Goal: Information Seeking & Learning: Find specific fact

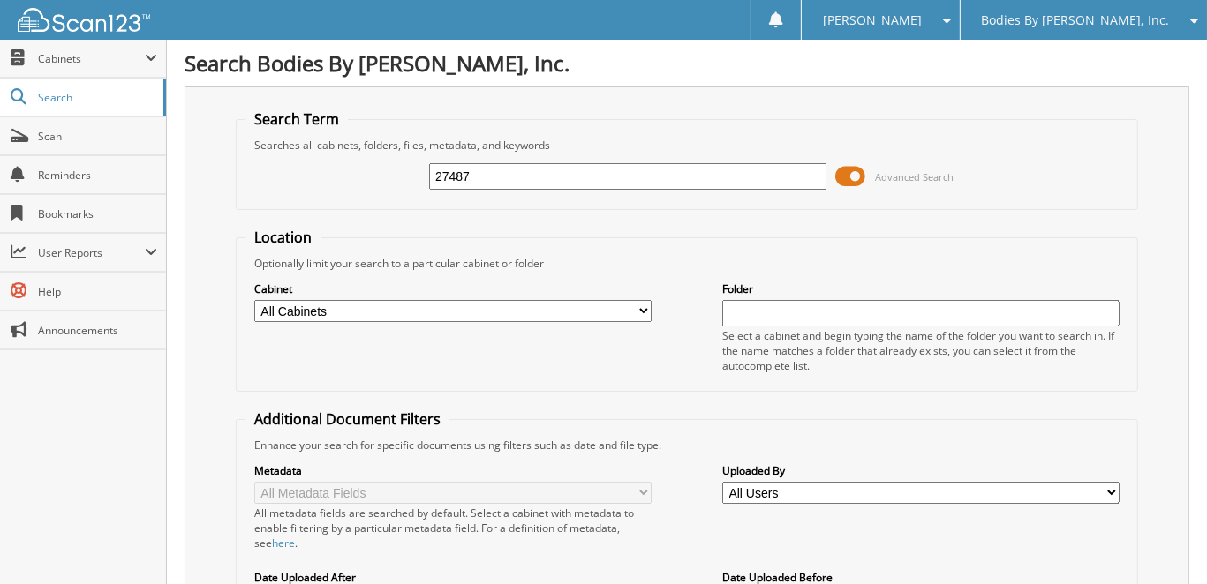
type input "27487"
click at [484, 172] on input "text" at bounding box center [627, 176] width 397 height 26
type input "27437"
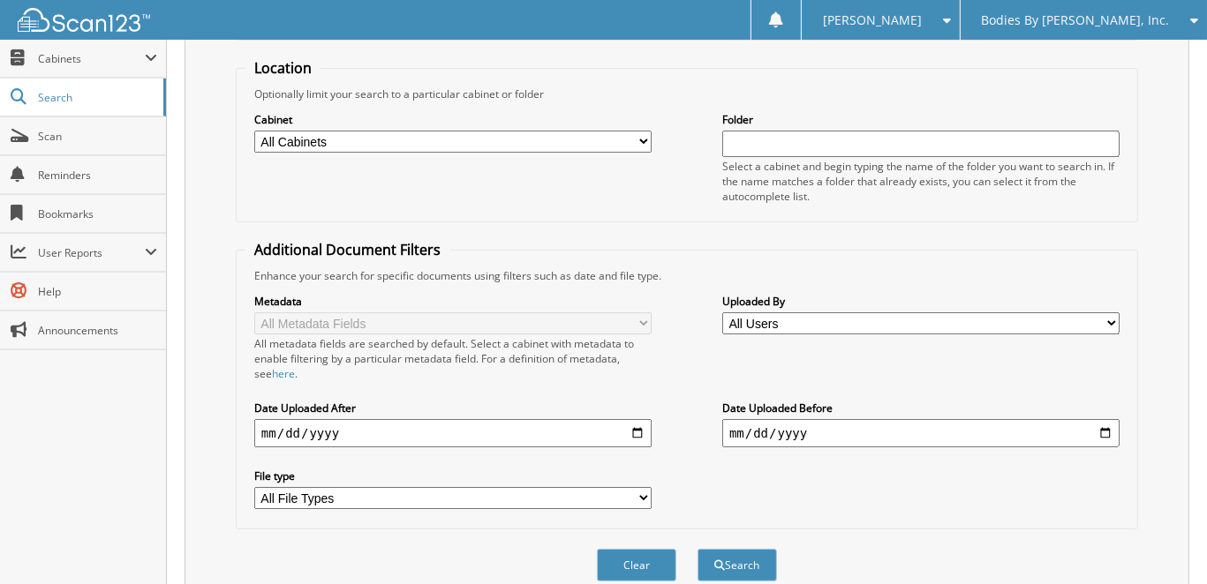
scroll to position [530, 0]
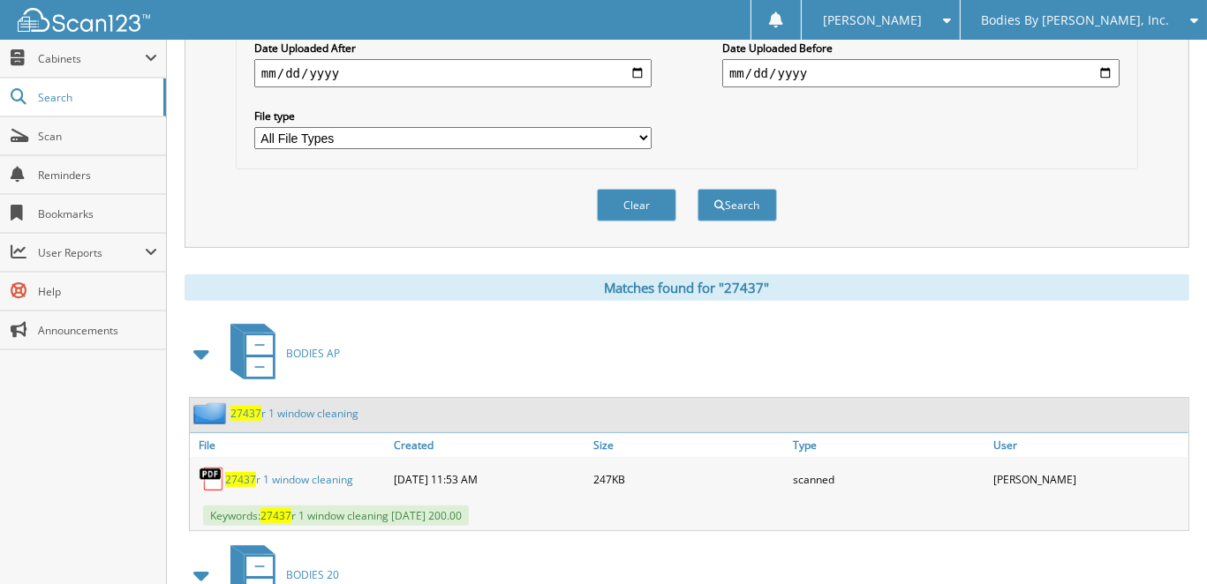
click at [313, 472] on link "27437 r 1 window cleaning" at bounding box center [289, 479] width 128 height 15
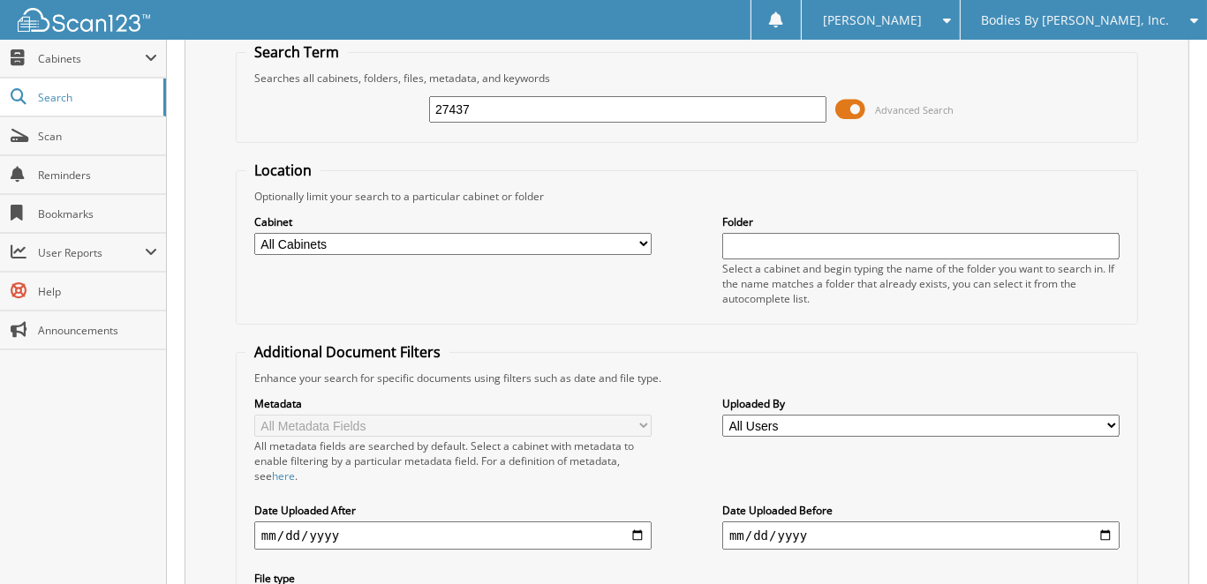
scroll to position [0, 0]
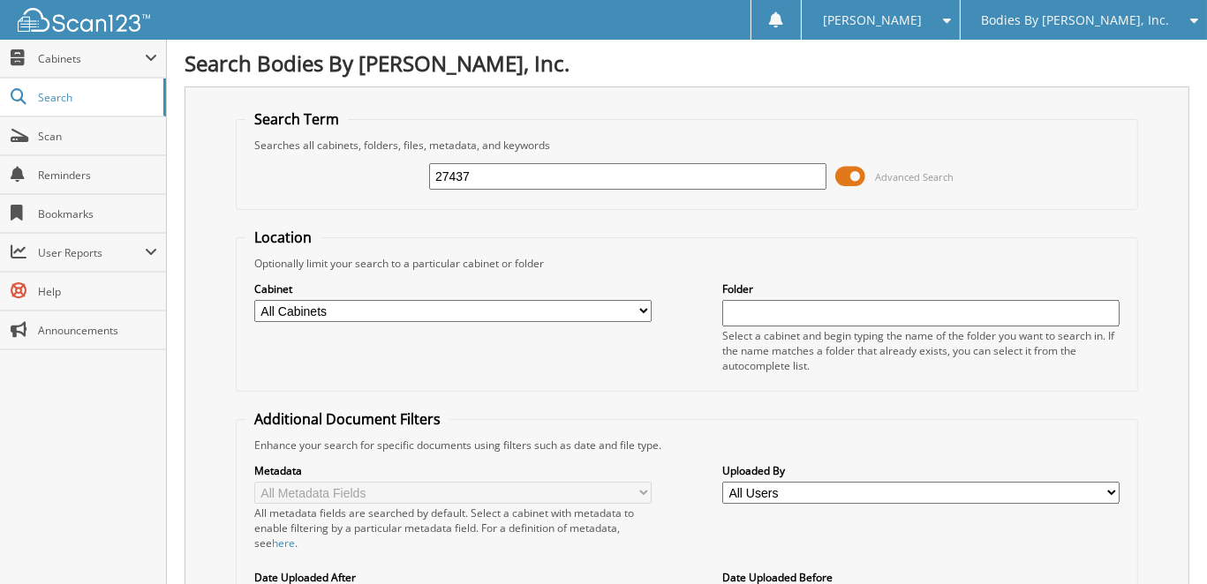
drag, startPoint x: 488, startPoint y: 170, endPoint x: 378, endPoint y: 155, distance: 111.5
click at [378, 155] on div "27437 Advanced Search" at bounding box center [686, 177] width 883 height 48
type input "27360"
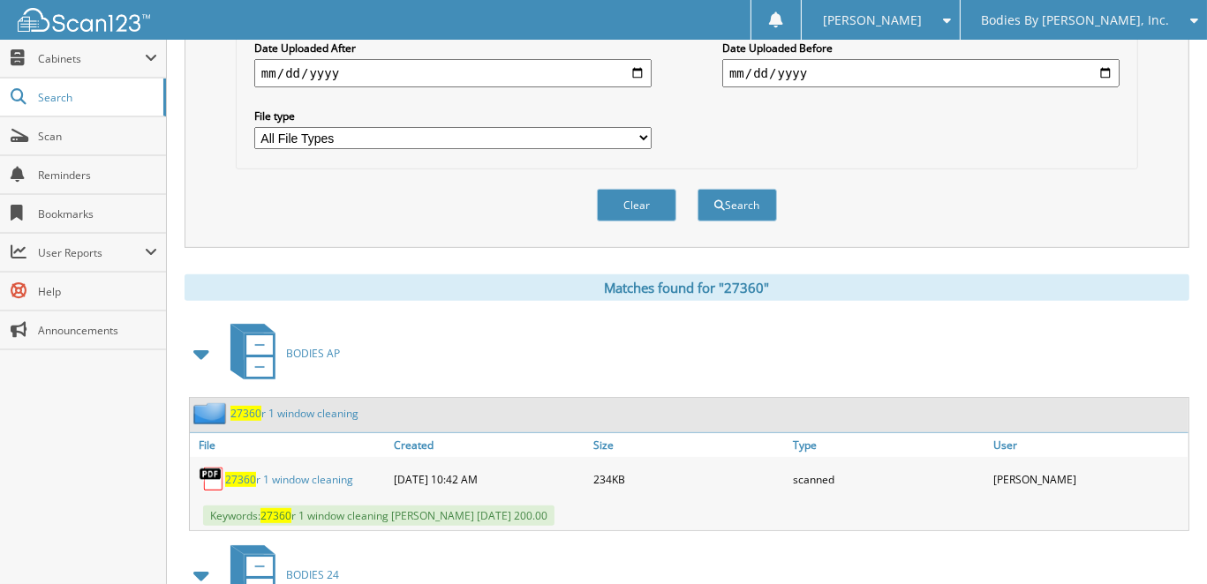
scroll to position [706, 0]
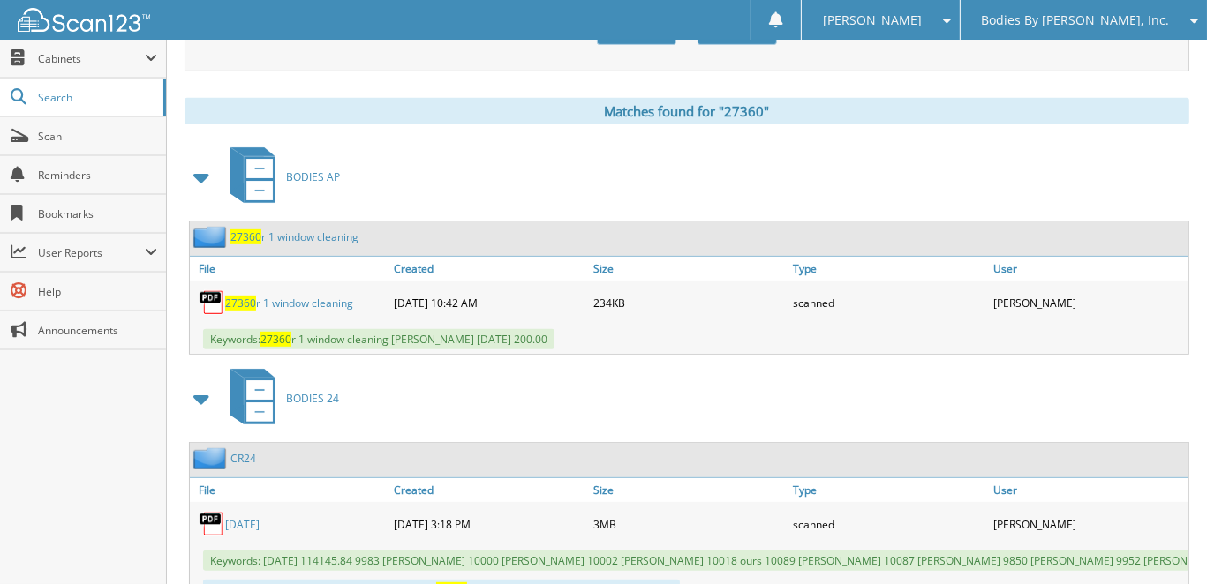
click at [283, 296] on link "27360 r 1 window cleaning" at bounding box center [289, 303] width 128 height 15
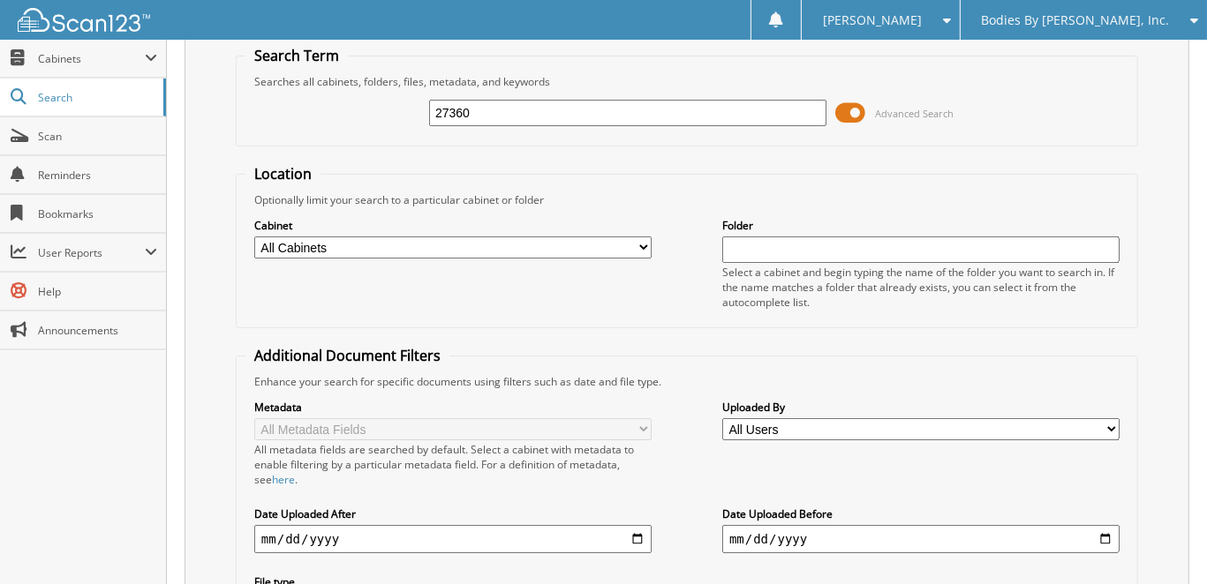
scroll to position [0, 0]
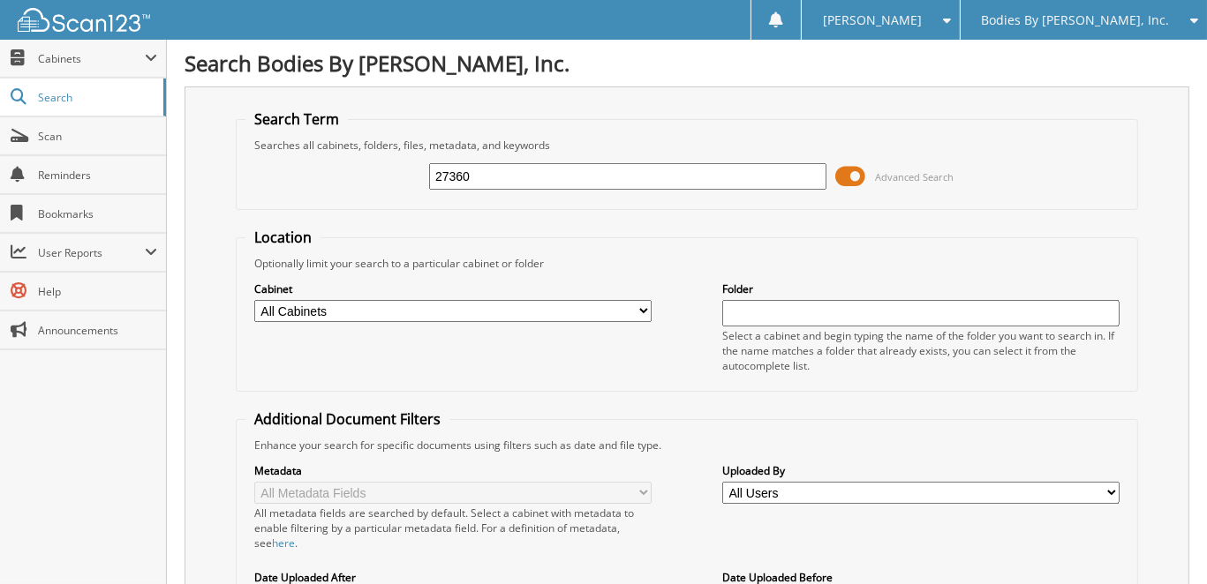
click at [373, 170] on div "27360 Advanced Search" at bounding box center [686, 177] width 883 height 48
type input "24210"
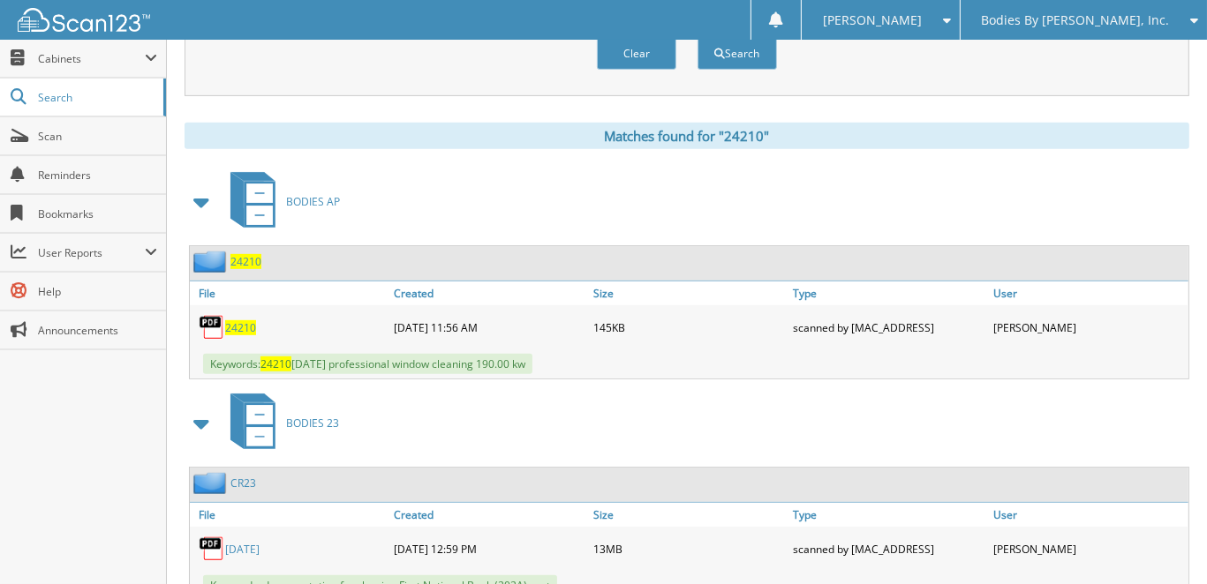
scroll to position [706, 0]
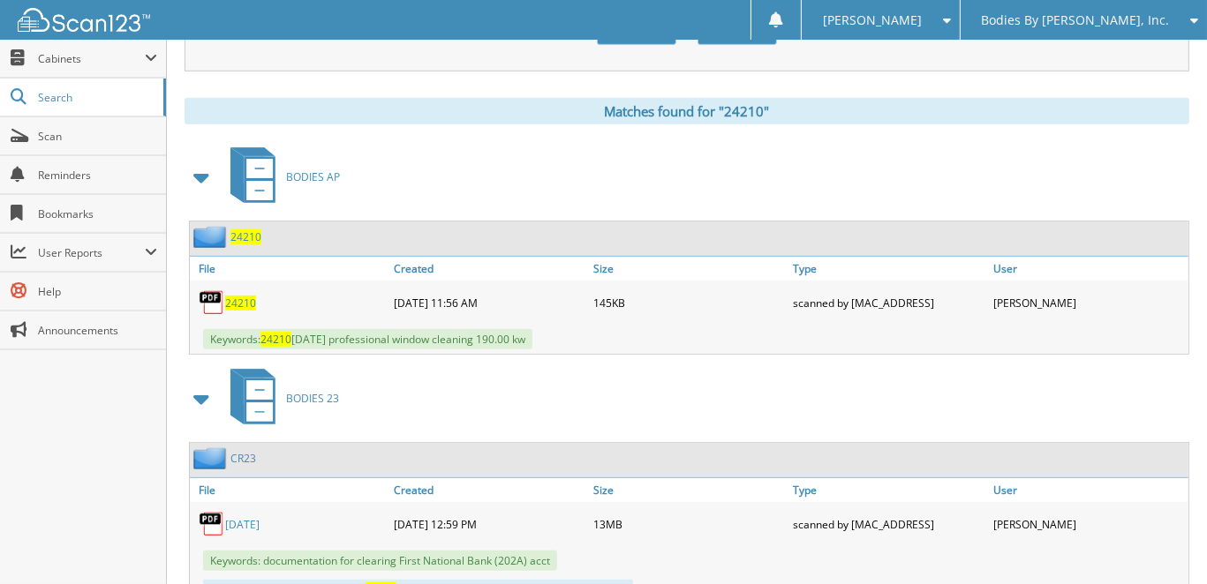
click at [245, 296] on span "24210" at bounding box center [240, 303] width 31 height 15
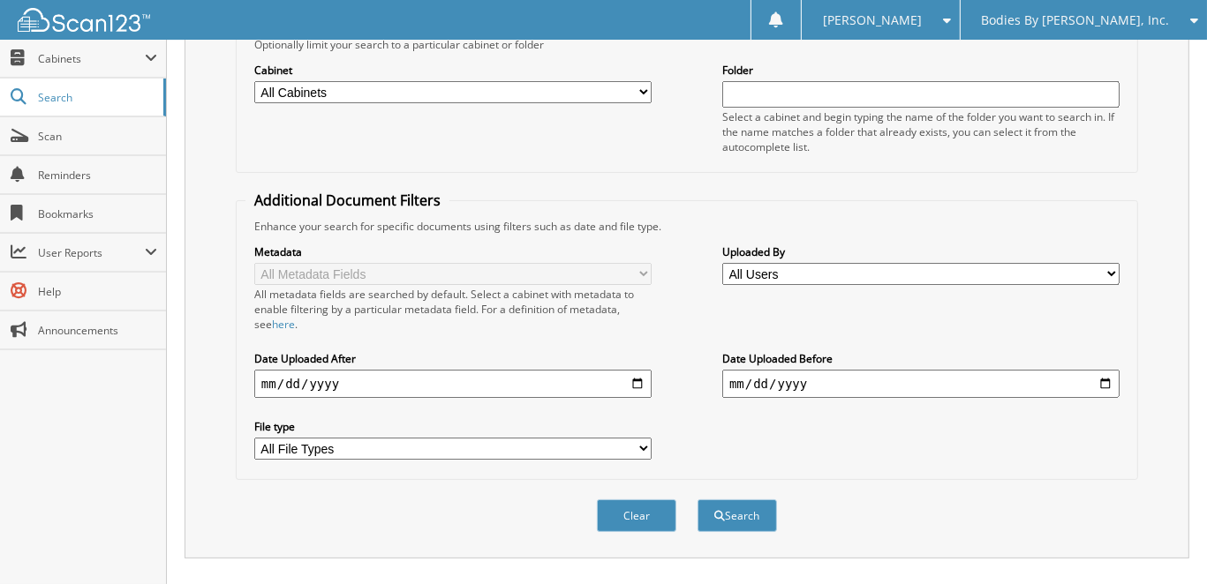
scroll to position [0, 0]
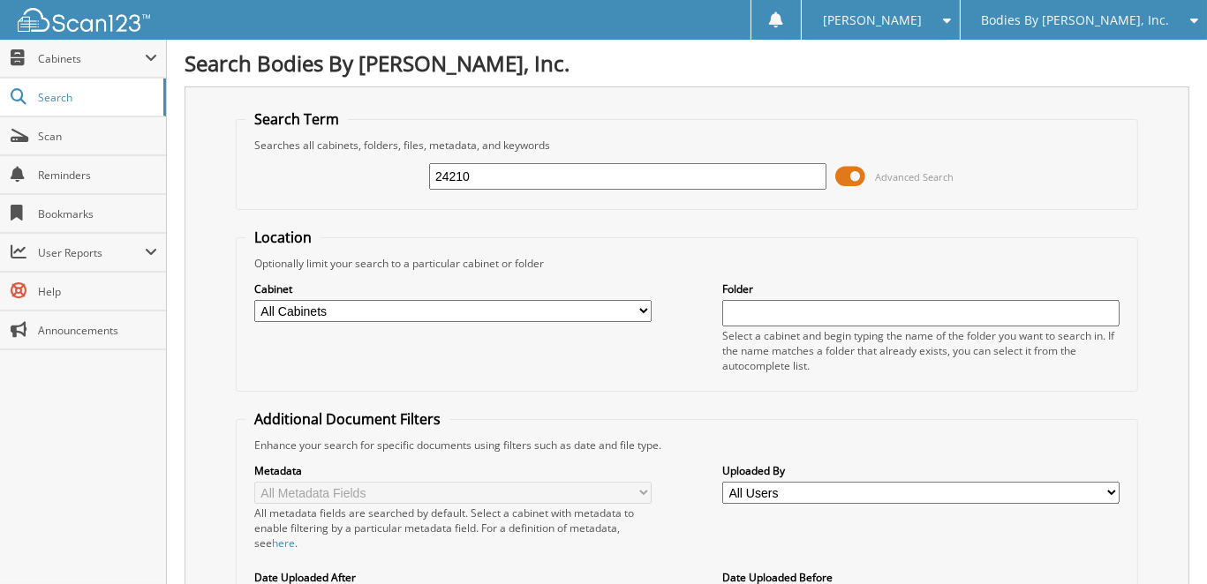
drag, startPoint x: 423, startPoint y: 168, endPoint x: 351, endPoint y: 170, distance: 71.6
click at [353, 170] on div "24210 Advanced Search" at bounding box center [686, 177] width 883 height 48
type input "24264"
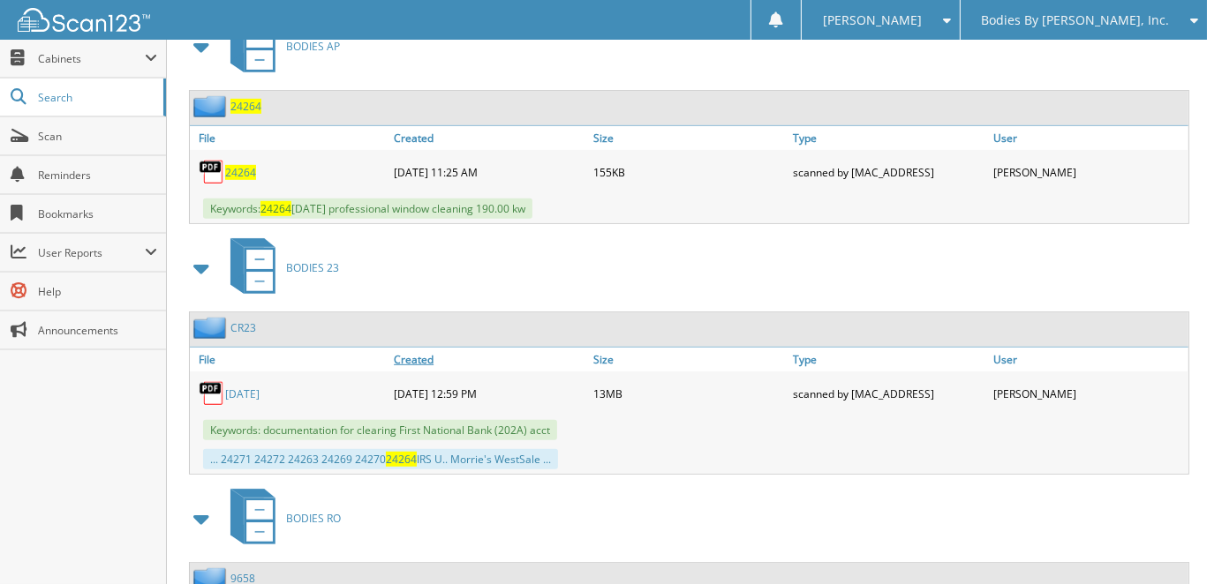
scroll to position [883, 0]
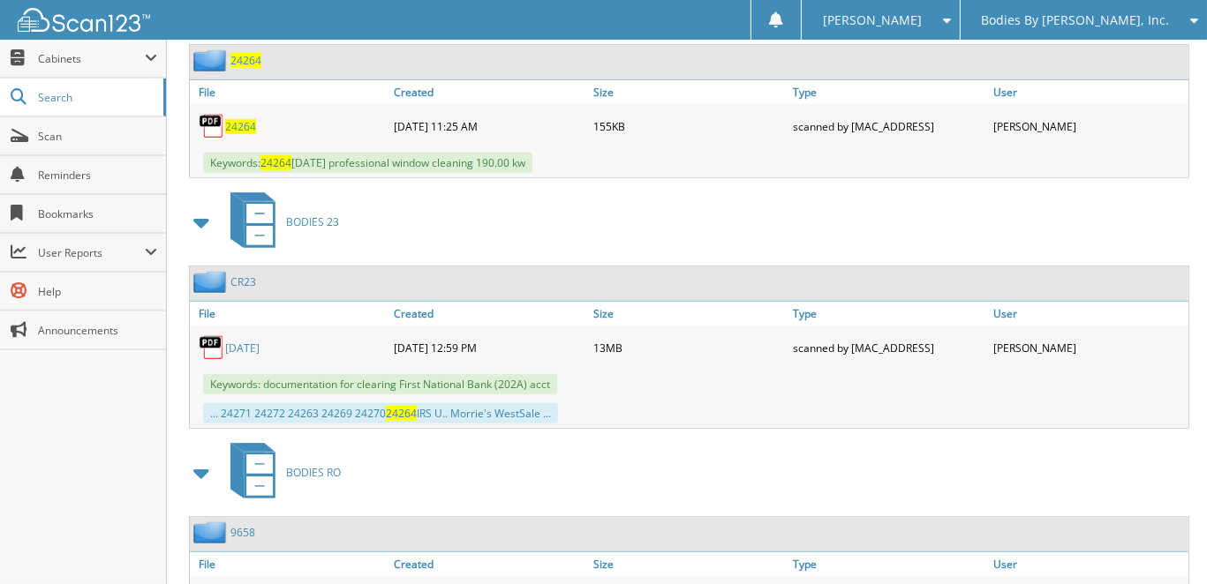
click at [233, 119] on span "24264" at bounding box center [240, 126] width 31 height 15
